Goal: Task Accomplishment & Management: Manage account settings

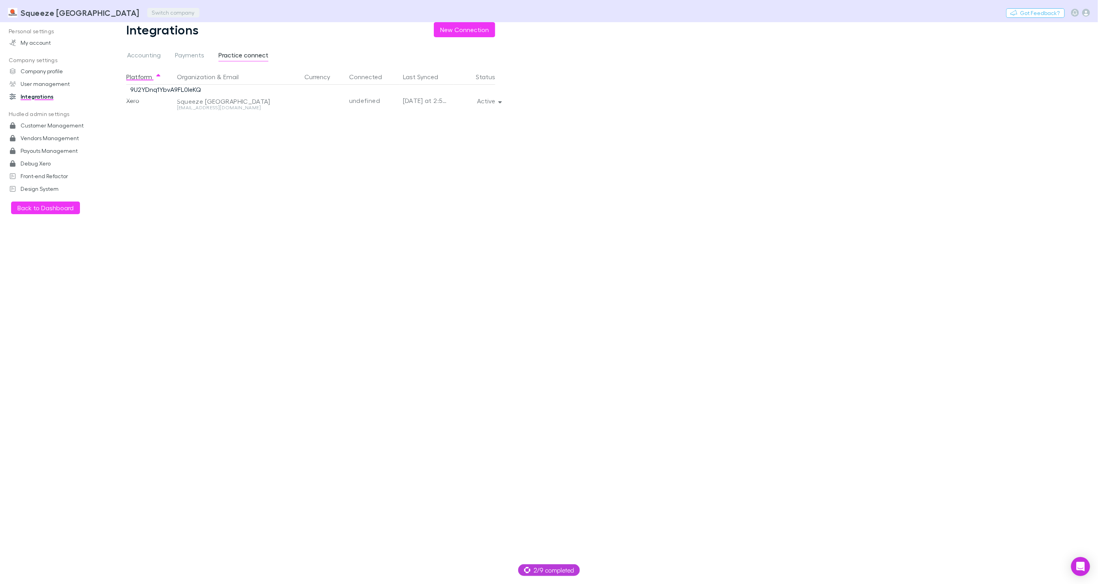
drag, startPoint x: 0, startPoint y: 0, endPoint x: 134, endPoint y: 10, distance: 134.6
click at [147, 10] on button "Switch company" at bounding box center [173, 13] width 52 height 10
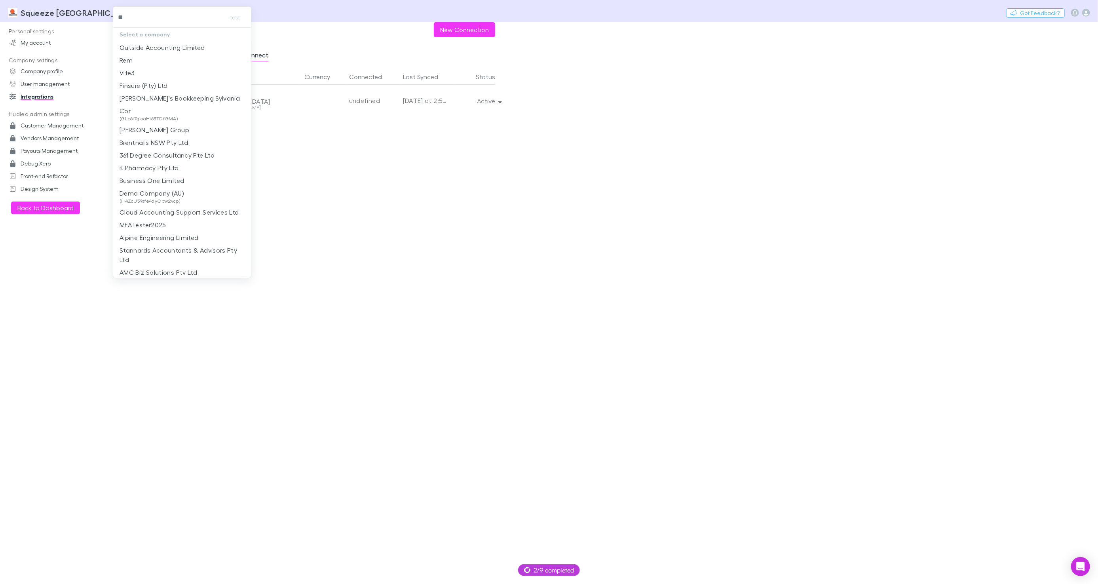
type input "***"
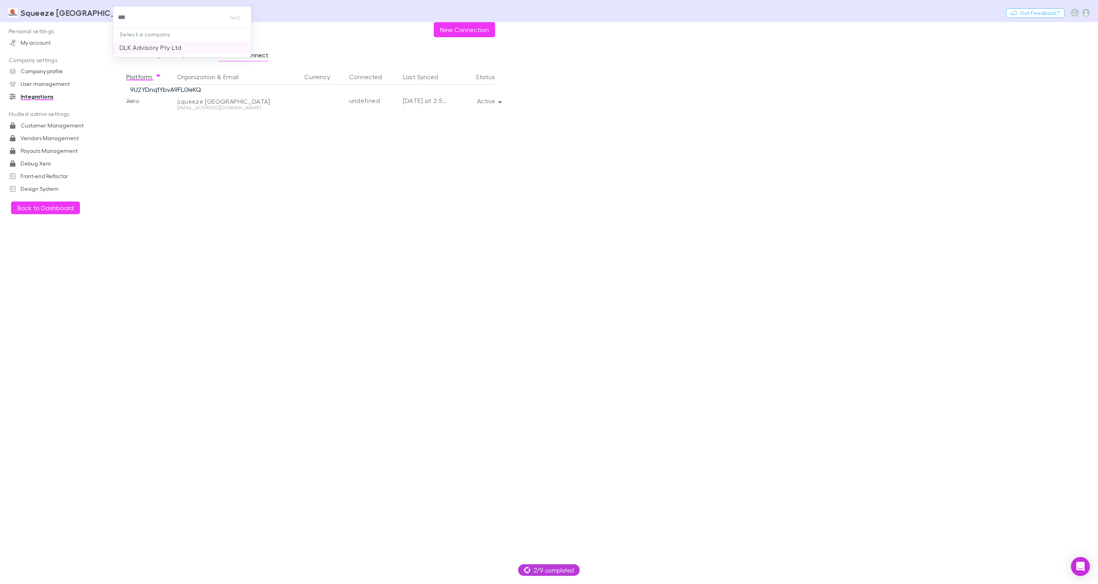
click at [145, 47] on p "DLK Advisory Pty Ltd" at bounding box center [151, 48] width 62 height 10
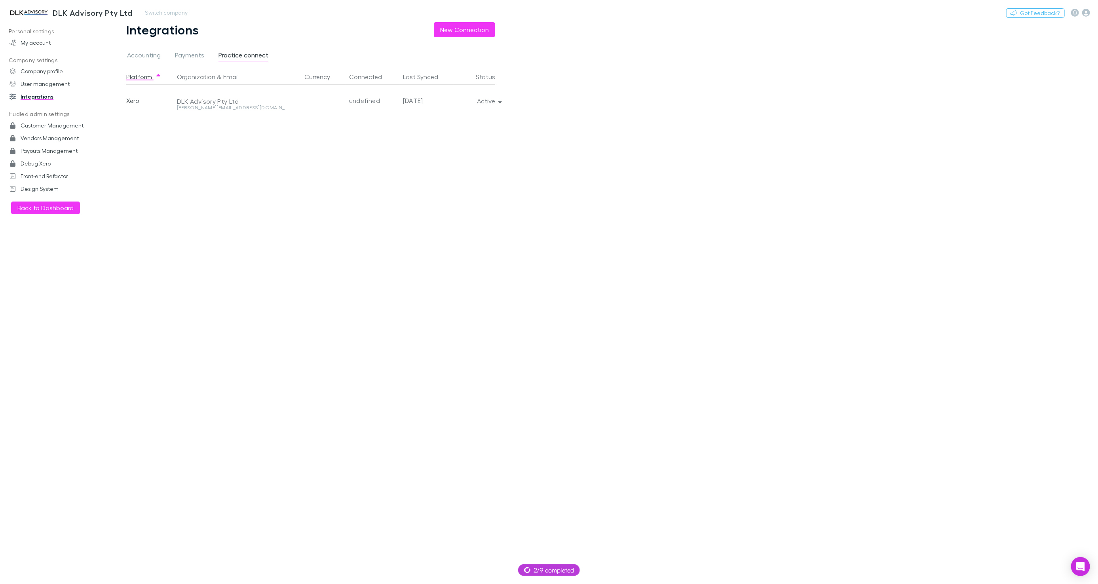
click at [53, 15] on h3 "DLK Advisory Pty Ltd" at bounding box center [93, 13] width 80 height 10
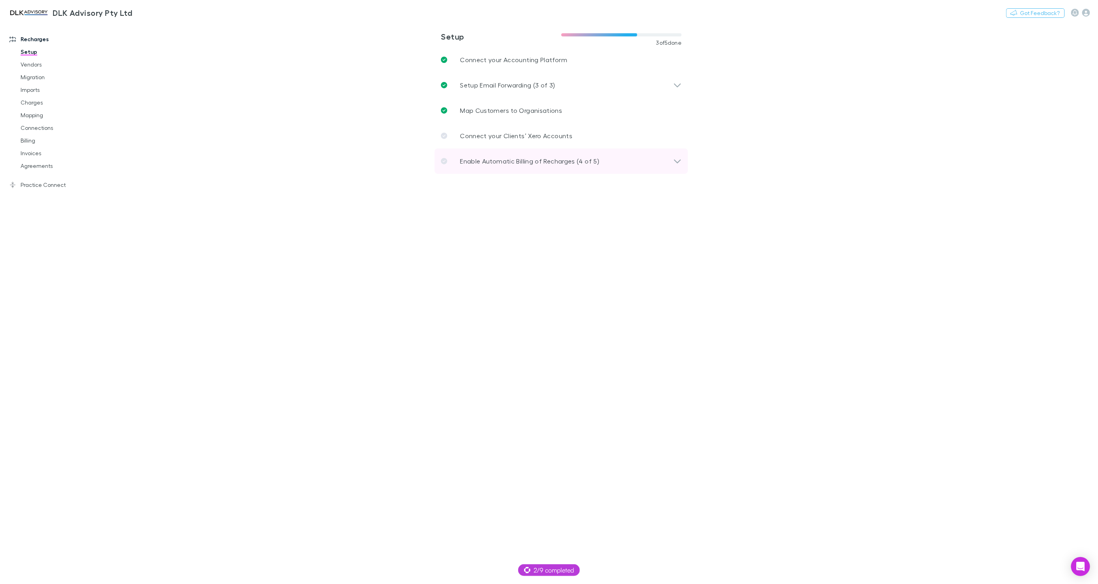
click at [595, 157] on p "Enable Automatic Billing of Recharges (4 of 5)" at bounding box center [529, 161] width 139 height 10
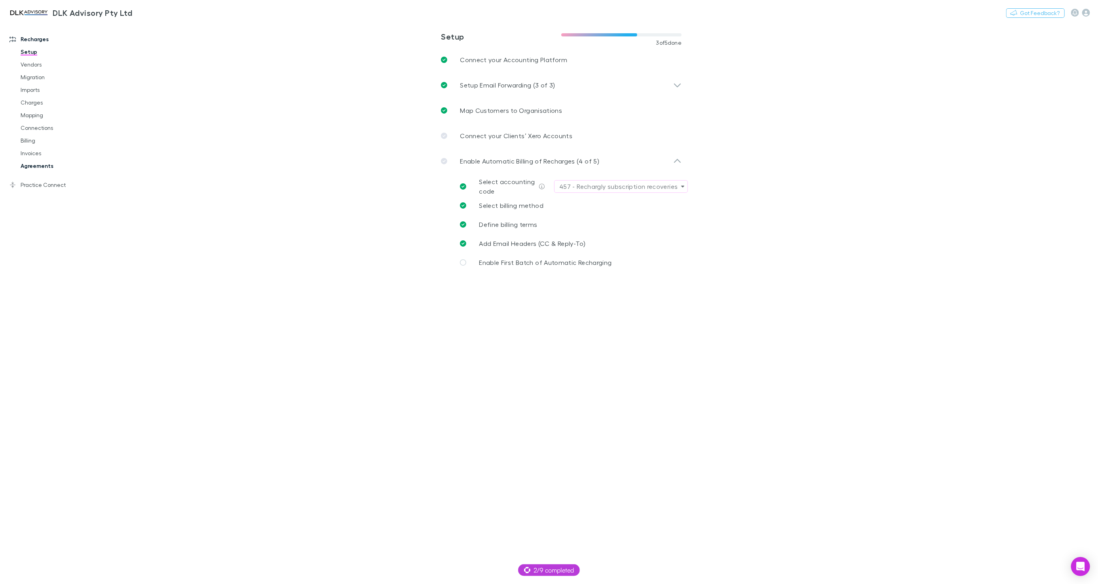
click at [41, 165] on link "Agreements" at bounding box center [59, 166] width 93 height 13
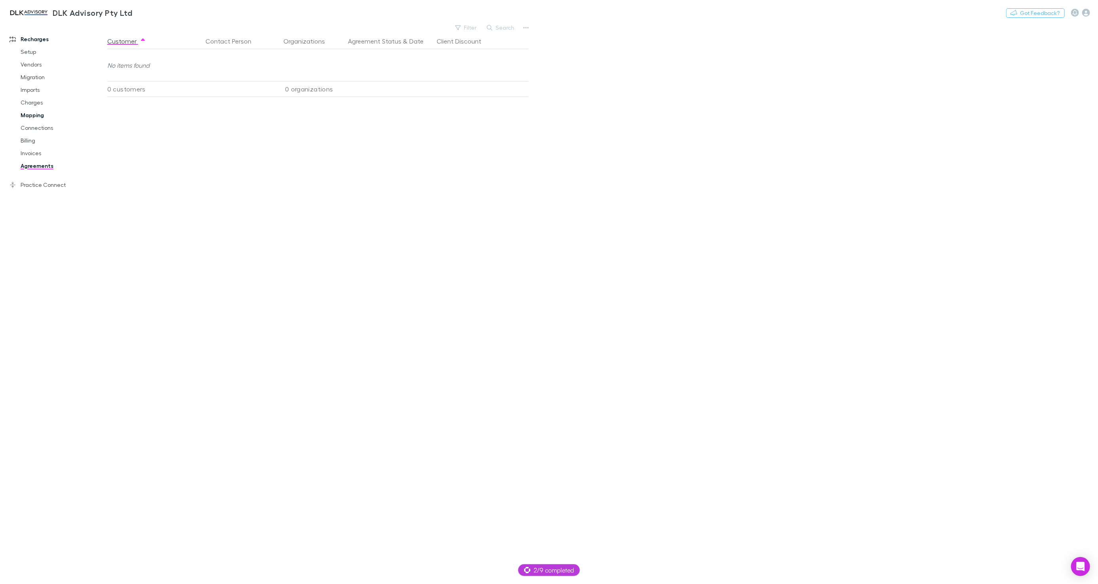
click at [33, 114] on link "Mapping" at bounding box center [59, 115] width 93 height 13
click at [160, 32] on span "Confirmed" at bounding box center [168, 32] width 32 height 10
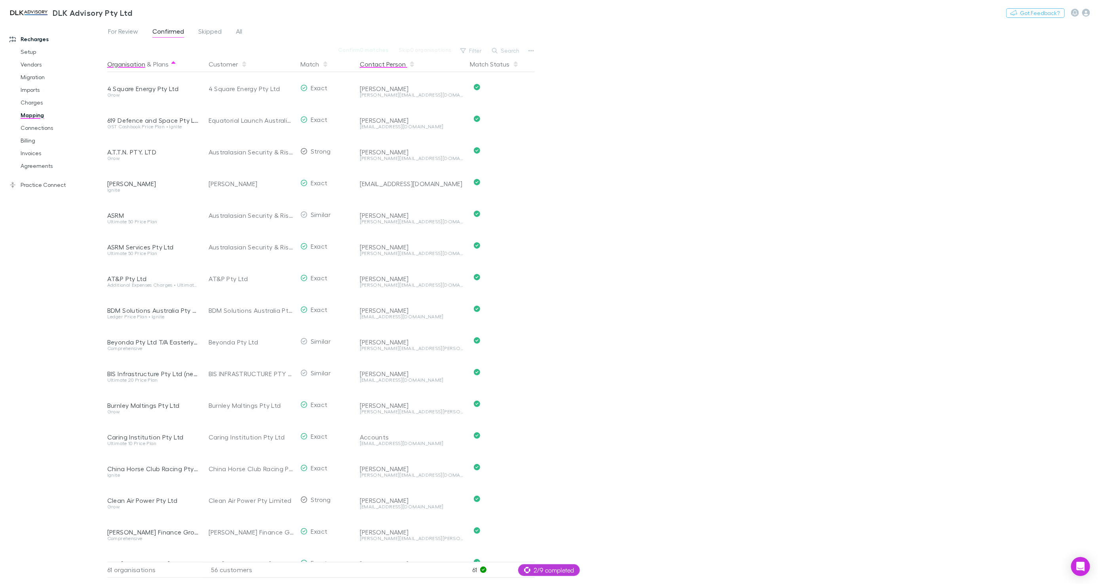
click at [369, 66] on button "Contact Person" at bounding box center [387, 64] width 55 height 16
click at [1085, 574] on div "Open Intercom Messenger" at bounding box center [1081, 566] width 21 height 21
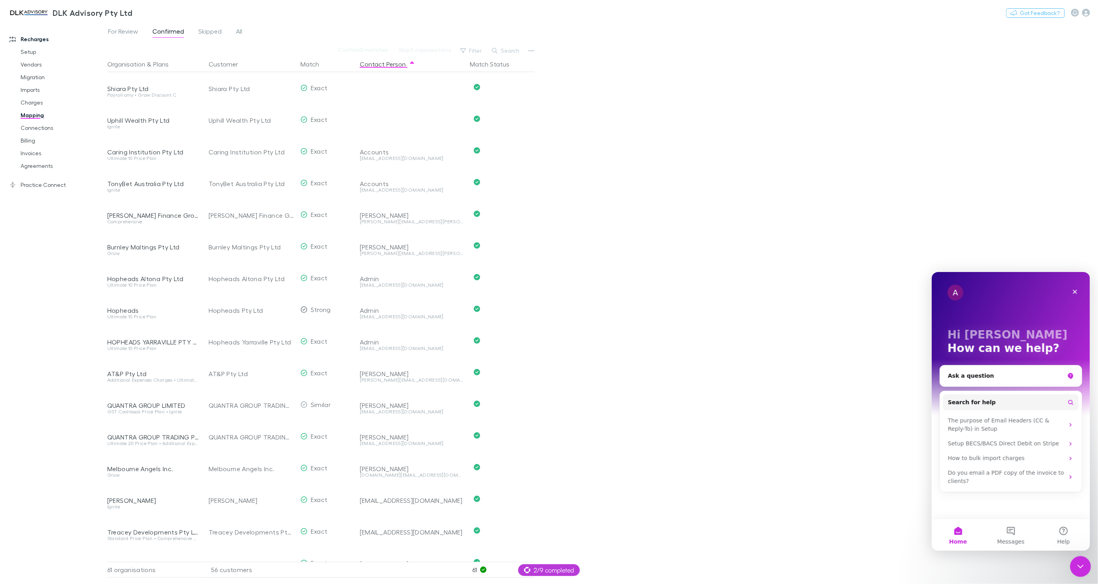
click at [1073, 565] on div "Close Intercom Messenger" at bounding box center [1079, 565] width 19 height 19
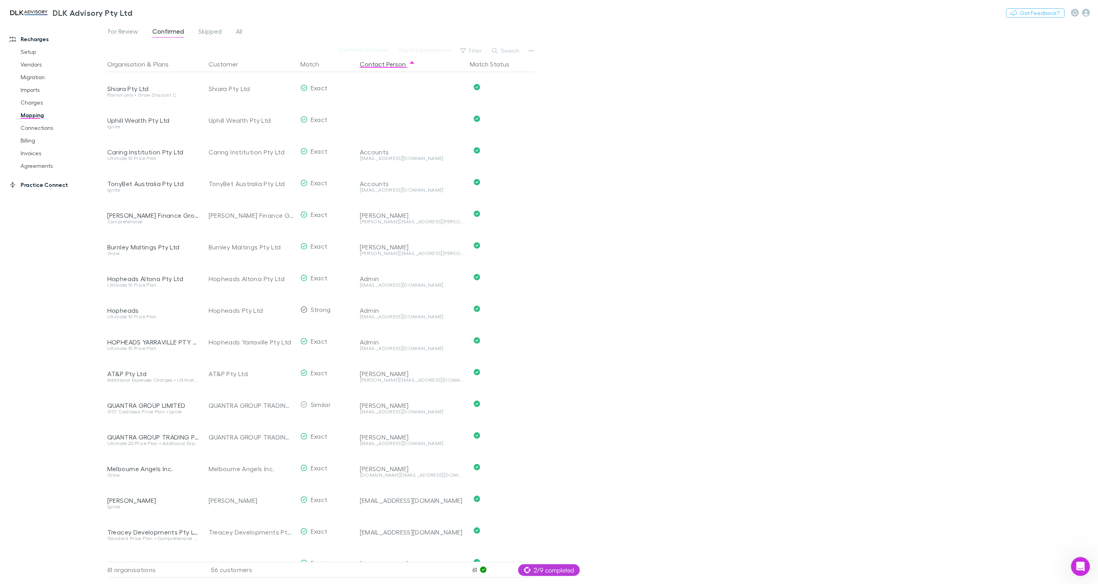
click at [40, 182] on link "Practice Connect" at bounding box center [54, 185] width 104 height 13
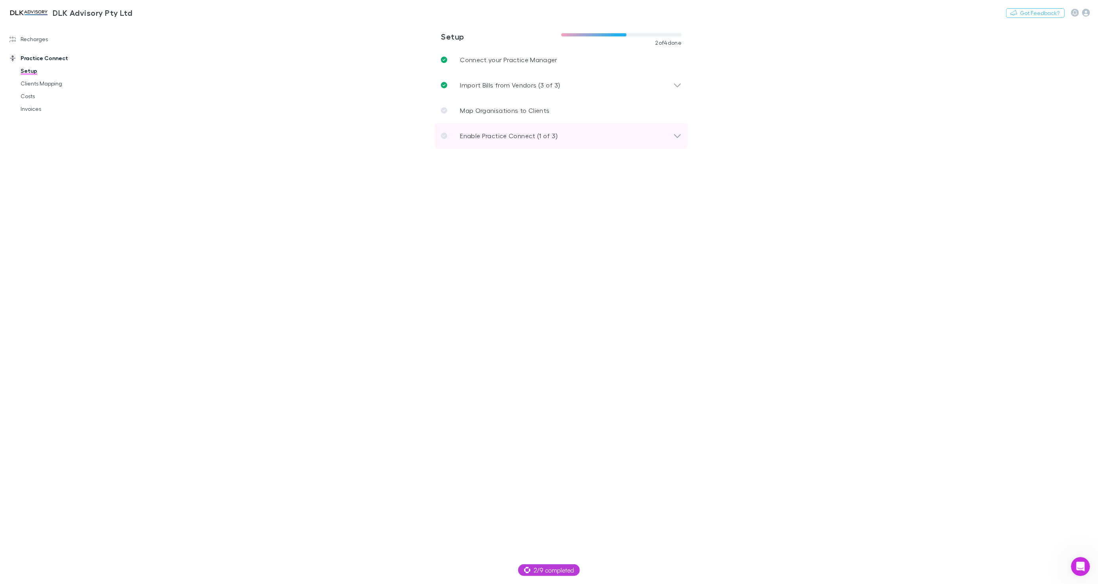
click at [503, 135] on p "Enable Practice Connect (1 of 3)" at bounding box center [509, 136] width 98 height 10
click at [497, 157] on span "Define Job Settings" at bounding box center [508, 161] width 59 height 8
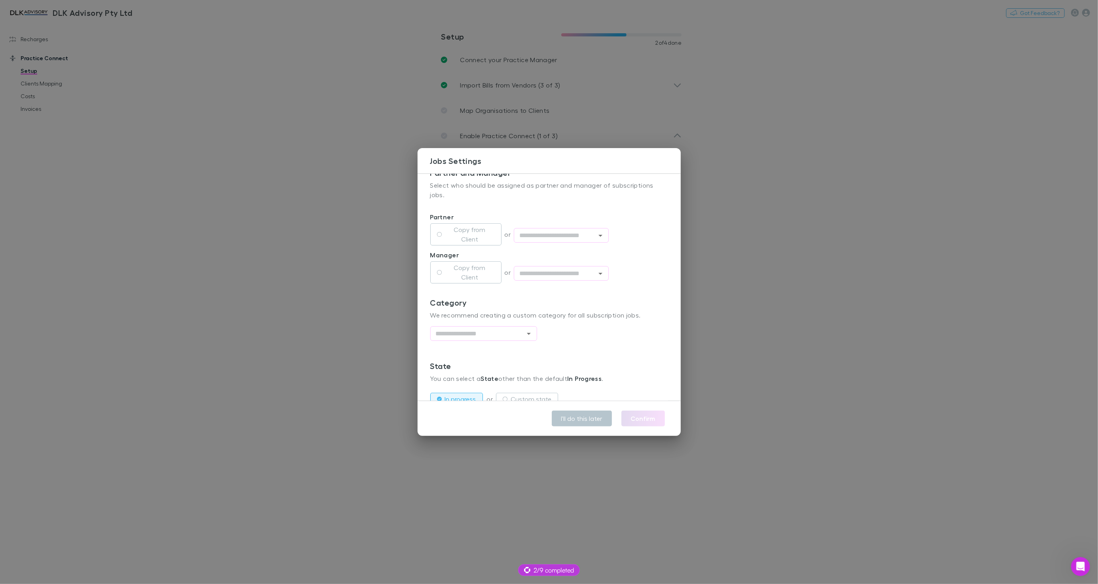
scroll to position [162, 0]
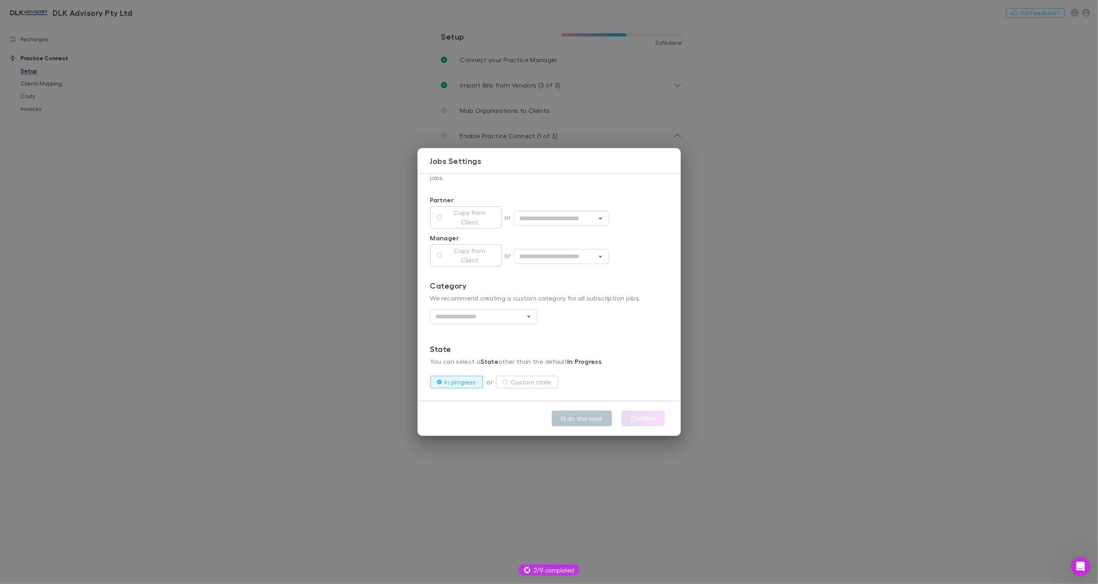
drag, startPoint x: 240, startPoint y: 201, endPoint x: 223, endPoint y: 198, distance: 16.9
click at [240, 201] on div "**********" at bounding box center [549, 292] width 1098 height 584
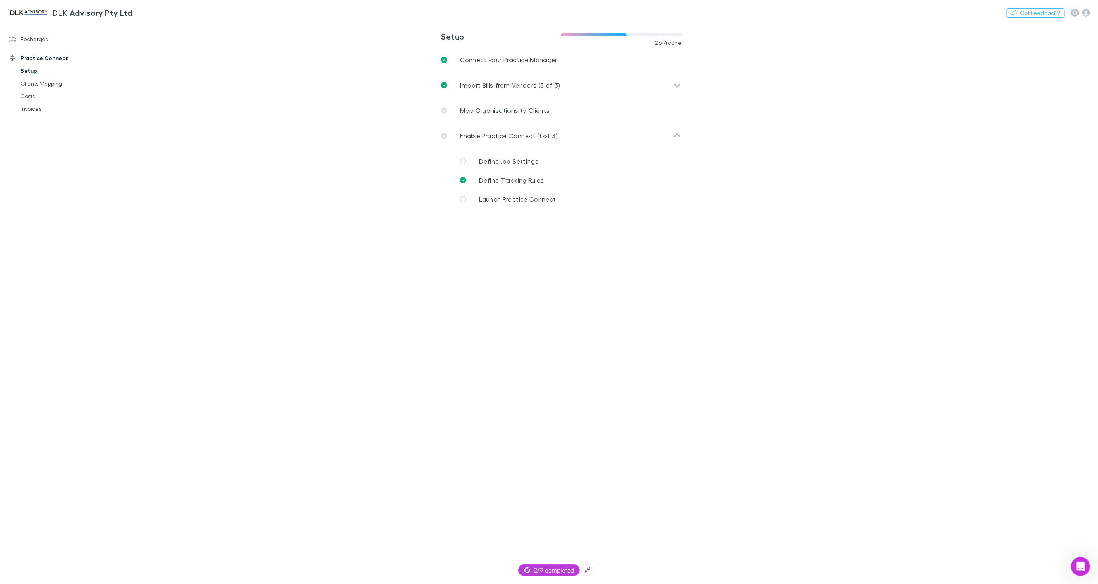
click at [530, 569] on span "2/9 completed" at bounding box center [549, 570] width 50 height 10
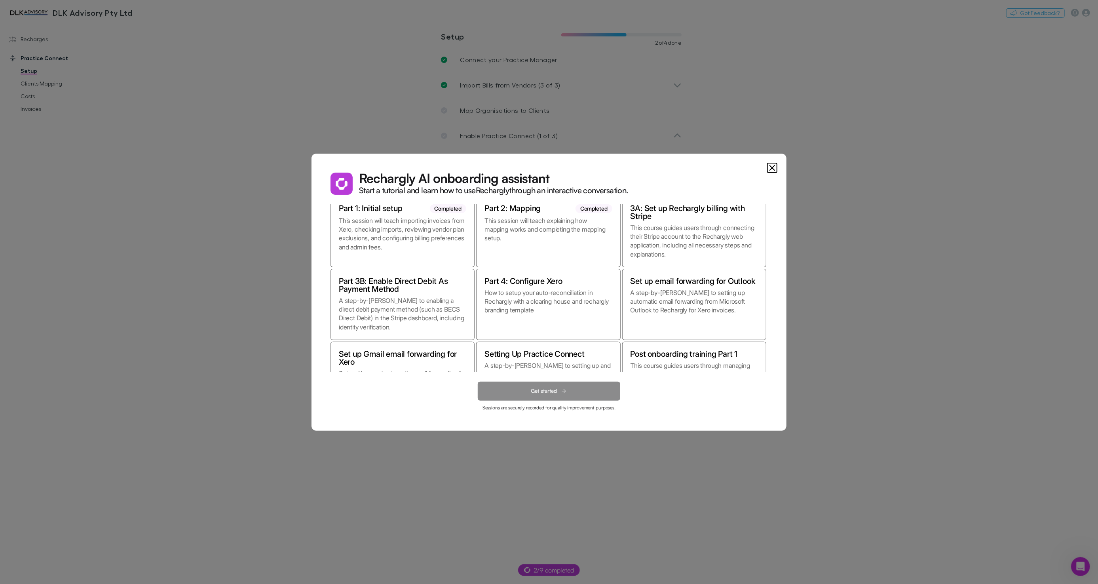
scroll to position [0, 0]
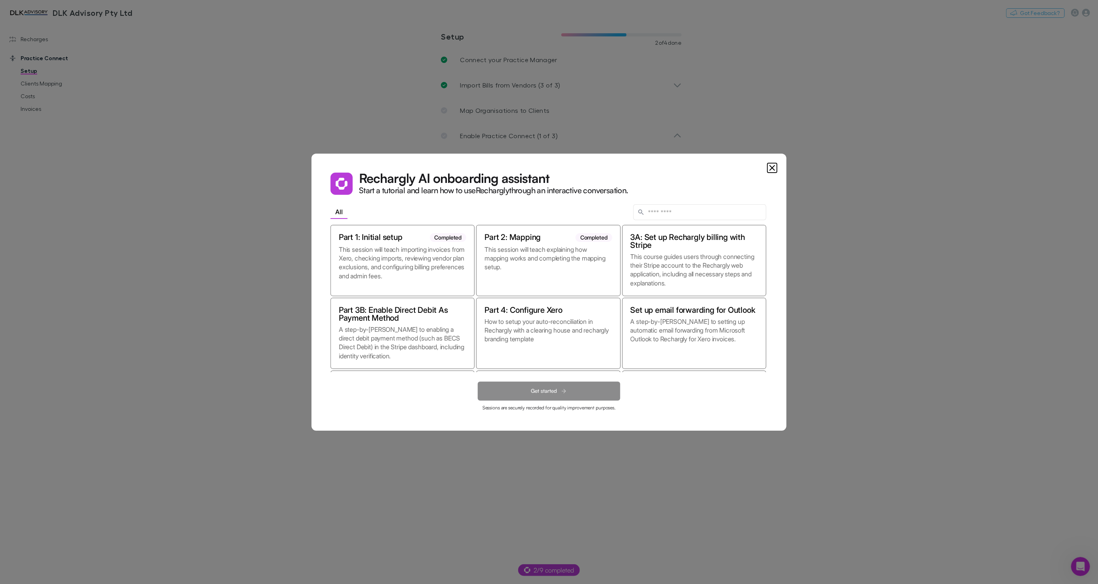
click at [312, 204] on dialog "Rechargly AI onboarding assistant Start a tutorial and learn how to use Recharg…" at bounding box center [549, 292] width 475 height 277
click at [312, 224] on dialog "Rechargly AI onboarding assistant Start a tutorial and learn how to use Recharg…" at bounding box center [549, 292] width 475 height 277
drag, startPoint x: 769, startPoint y: 166, endPoint x: 696, endPoint y: 197, distance: 79.3
click at [769, 166] on icon "Close" at bounding box center [773, 168] width 10 height 10
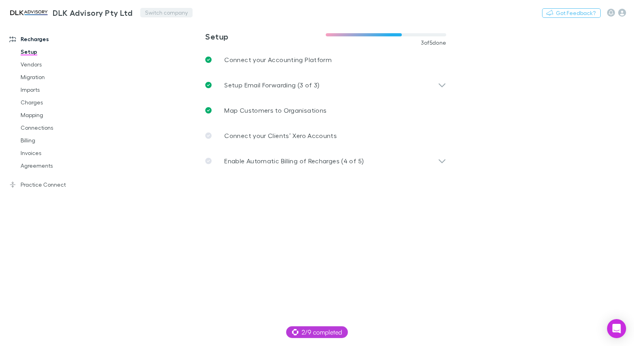
click at [163, 14] on button "Switch company" at bounding box center [166, 13] width 52 height 10
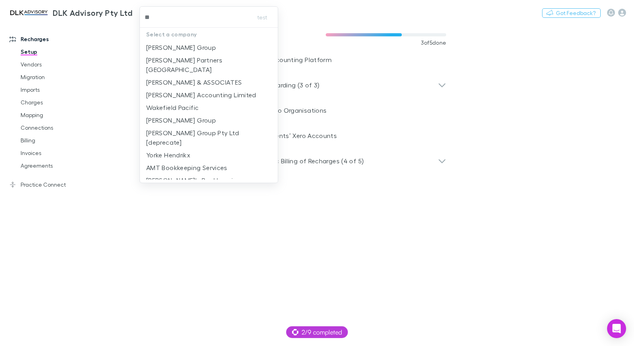
type input "***"
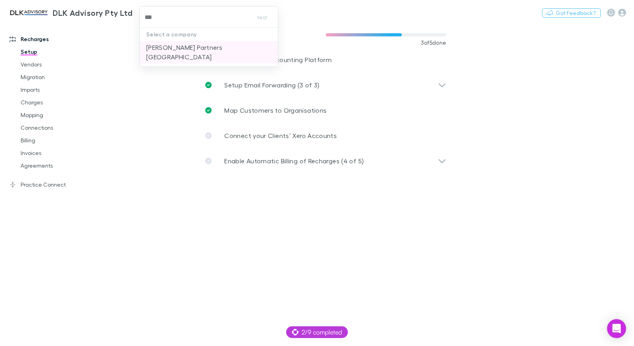
click at [190, 49] on p "[PERSON_NAME] Partners [GEOGRAPHIC_DATA]" at bounding box center [209, 52] width 126 height 19
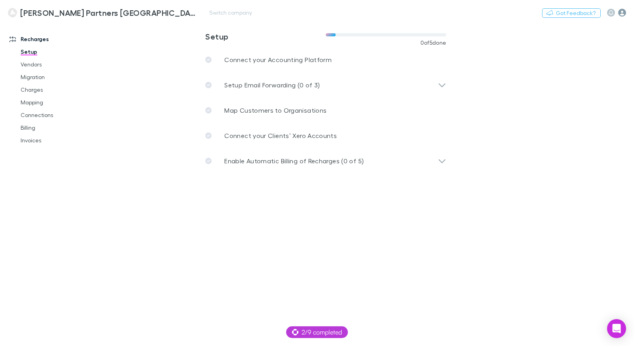
click at [622, 13] on icon "button" at bounding box center [622, 13] width 8 height 8
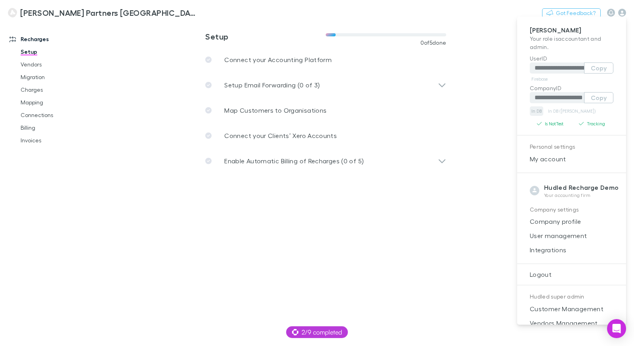
click at [538, 112] on link "In DB" at bounding box center [535, 112] width 13 height 10
click at [145, 278] on div at bounding box center [317, 173] width 634 height 346
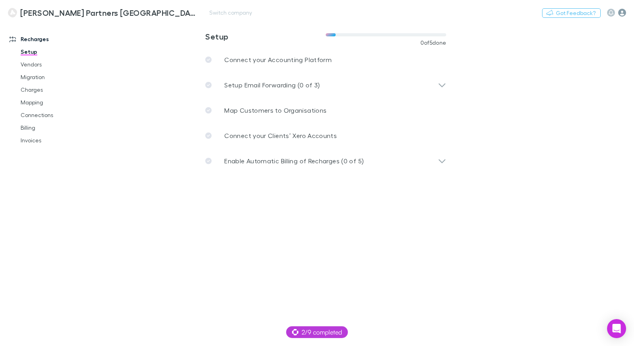
click at [623, 12] on icon "button" at bounding box center [622, 13] width 8 height 8
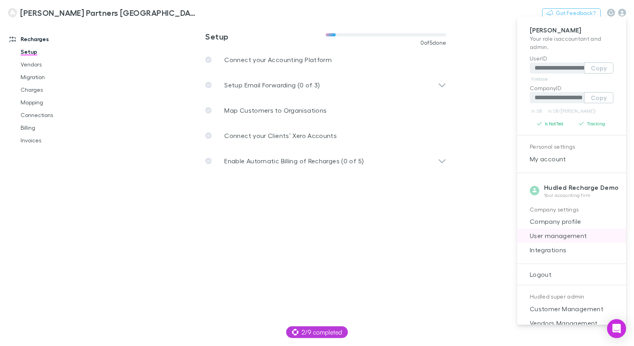
click at [553, 235] on span "User management" at bounding box center [571, 236] width 96 height 10
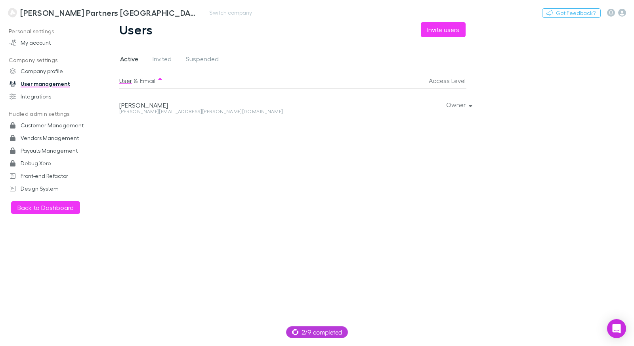
click at [45, 12] on h3 "[PERSON_NAME] Partners [GEOGRAPHIC_DATA]" at bounding box center [108, 13] width 176 height 10
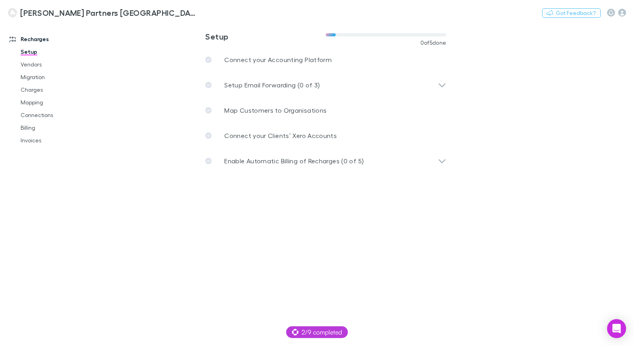
click at [273, 291] on main "**********" at bounding box center [366, 184] width 533 height 324
click at [623, 14] on icon "button" at bounding box center [622, 13] width 8 height 8
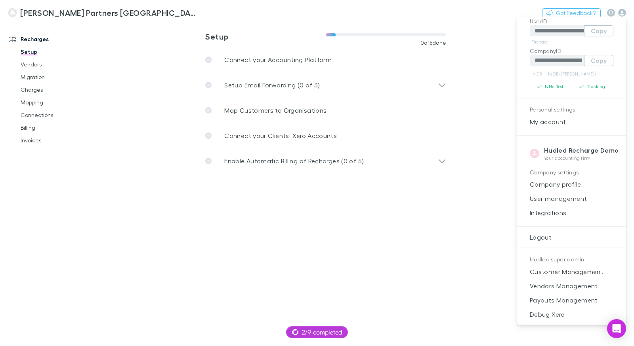
scroll to position [53, 0]
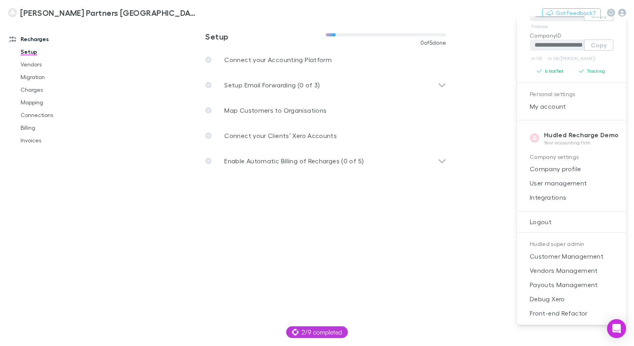
drag, startPoint x: 166, startPoint y: 14, endPoint x: 160, endPoint y: 13, distance: 6.0
click at [166, 14] on div at bounding box center [317, 173] width 634 height 346
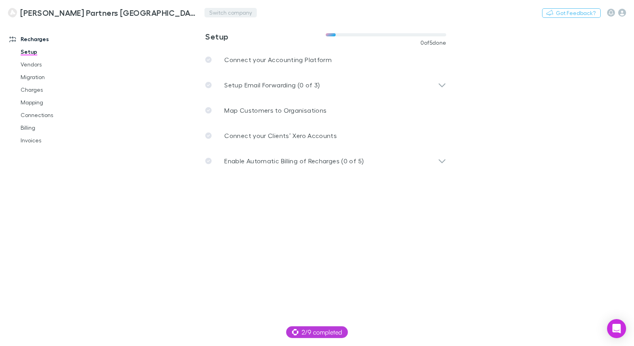
click at [204, 13] on button "Switch company" at bounding box center [230, 13] width 52 height 10
type input "*****"
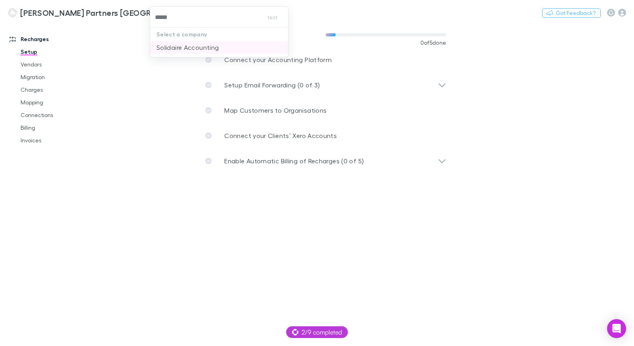
click at [194, 46] on p "Solidaire Accounting" at bounding box center [187, 48] width 62 height 10
